Goal: Complete application form

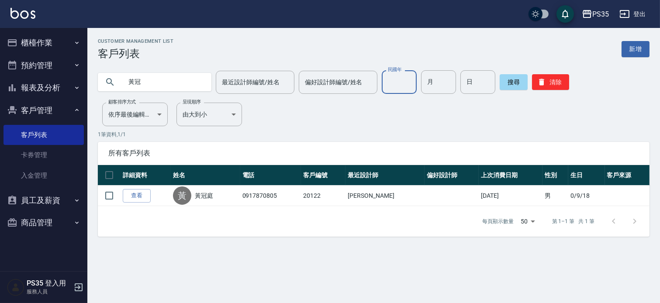
click at [396, 78] on input "民國年" at bounding box center [399, 82] width 35 height 24
type input "55"
type input "3"
type input "25"
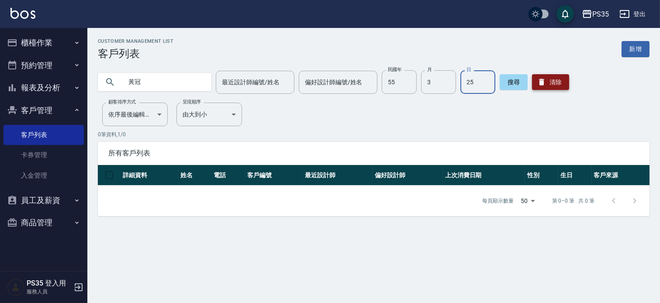
click at [564, 78] on button "清除" at bounding box center [550, 82] width 37 height 16
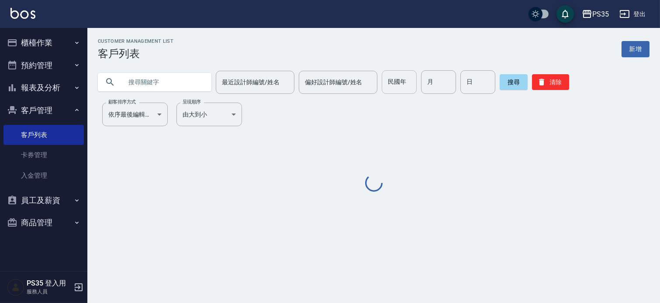
click at [404, 77] on div "民國年 民國年" at bounding box center [399, 82] width 35 height 24
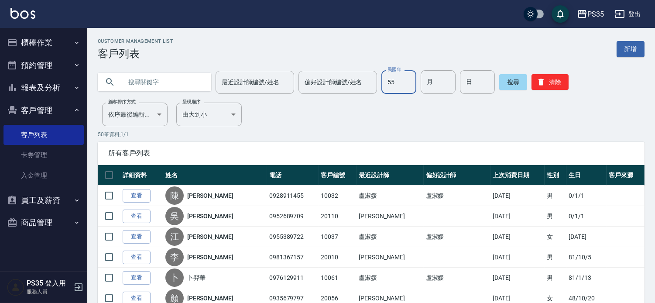
type input "55"
type input "3"
type input "25"
